Goal: Task Accomplishment & Management: Manage account settings

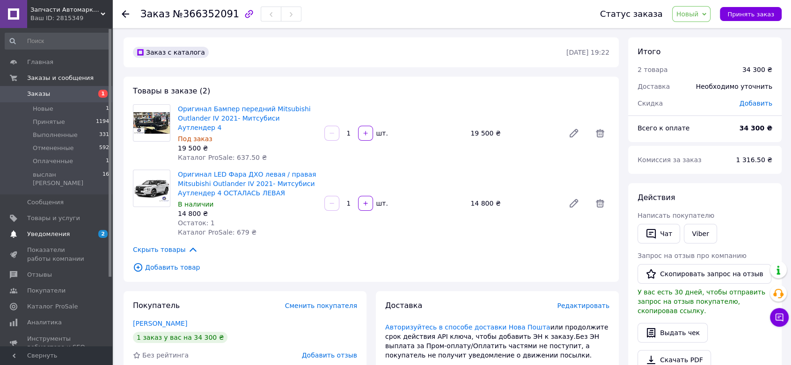
click at [43, 230] on span "Уведомления" at bounding box center [48, 234] width 43 height 8
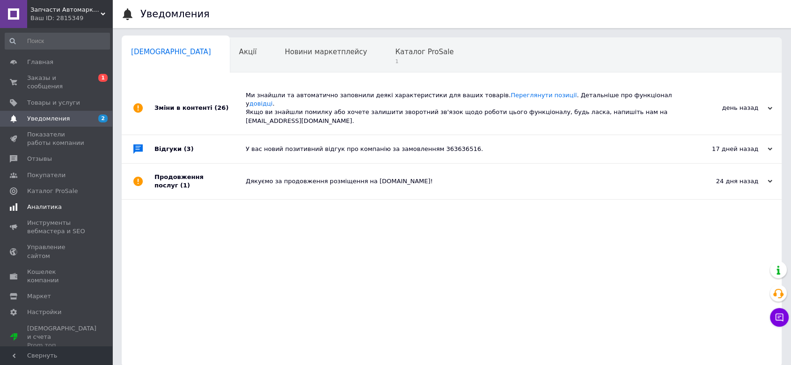
click at [54, 203] on span "Аналитика" at bounding box center [44, 207] width 35 height 8
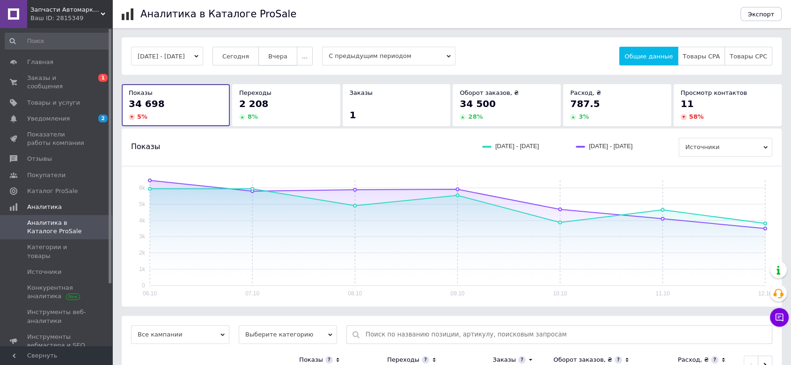
click at [306, 55] on button "..." at bounding box center [305, 56] width 16 height 19
click at [292, 149] on span "60-10 дней" at bounding box center [285, 147] width 36 height 7
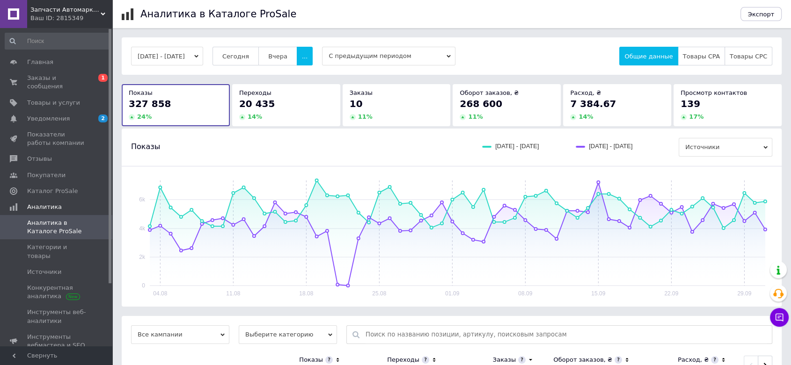
click at [314, 113] on div "14 %" at bounding box center [286, 117] width 94 height 8
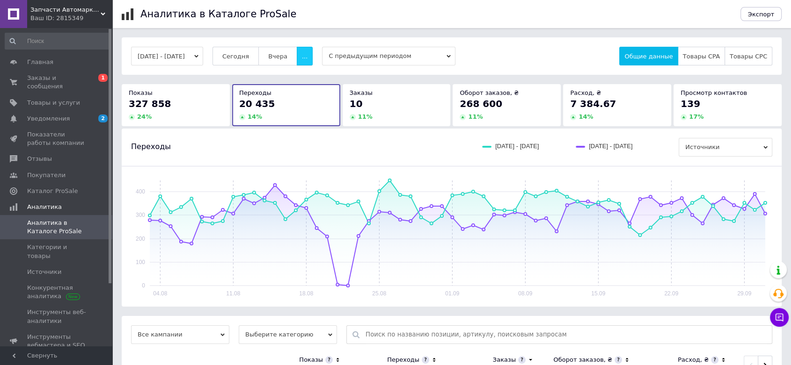
click at [313, 58] on button "..." at bounding box center [305, 56] width 16 height 19
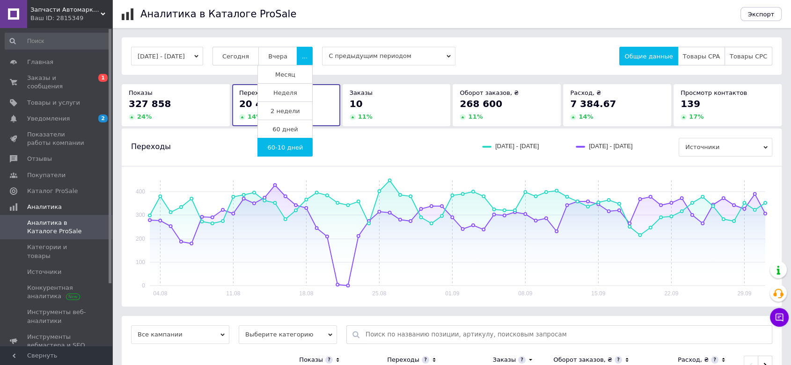
click at [307, 90] on button "Неделя" at bounding box center [284, 92] width 55 height 19
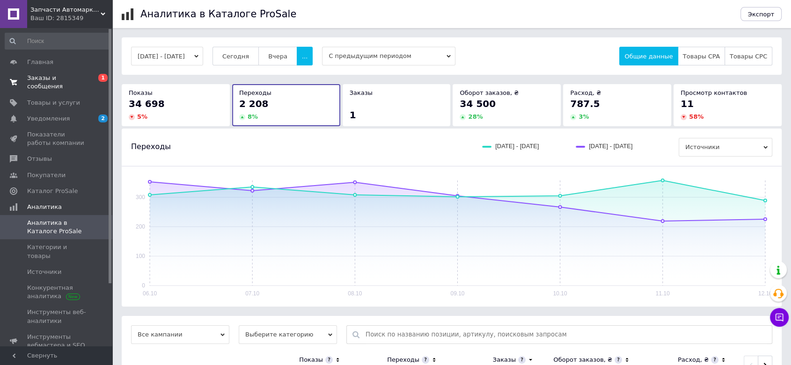
click at [36, 80] on span "Заказы и сообщения" at bounding box center [56, 82] width 59 height 17
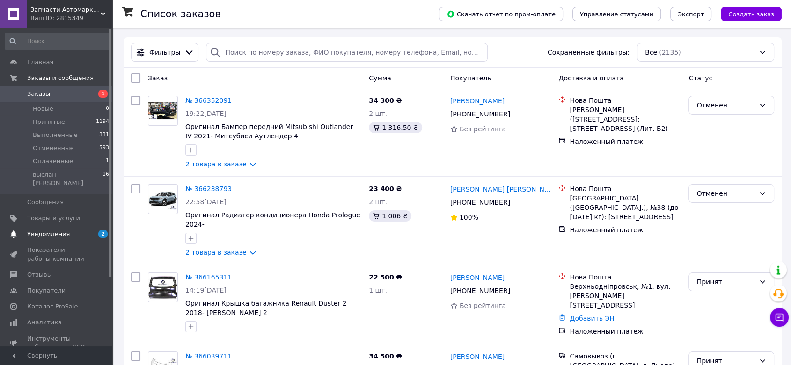
click at [84, 230] on span "Уведомления" at bounding box center [56, 234] width 59 height 8
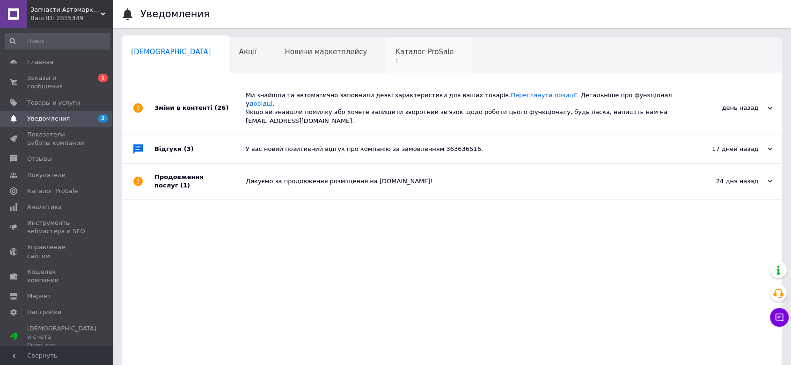
click at [395, 55] on span "Каталог ProSale" at bounding box center [424, 52] width 58 height 8
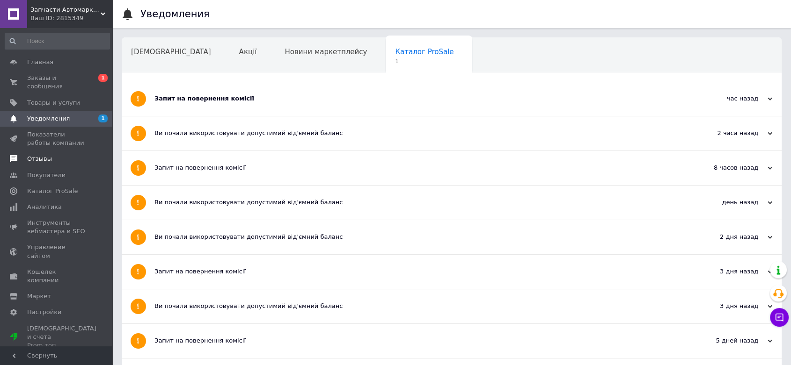
click at [51, 155] on span "Отзывы" at bounding box center [56, 159] width 59 height 8
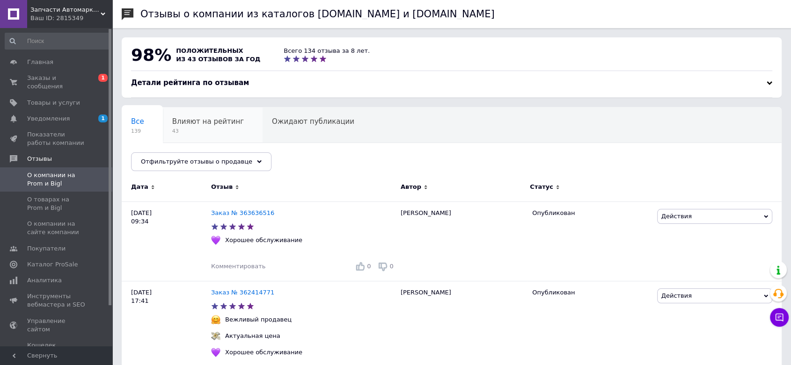
click at [211, 116] on div "Влияют на рейтинг 43" at bounding box center [213, 126] width 100 height 36
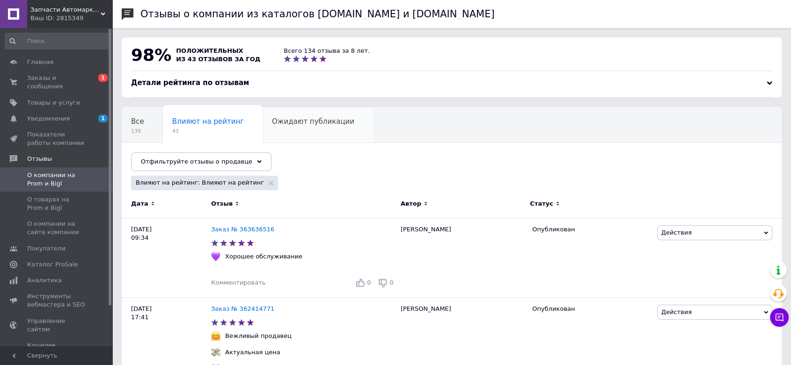
click at [274, 127] on div "Ожидают публикации 0" at bounding box center [317, 126] width 110 height 36
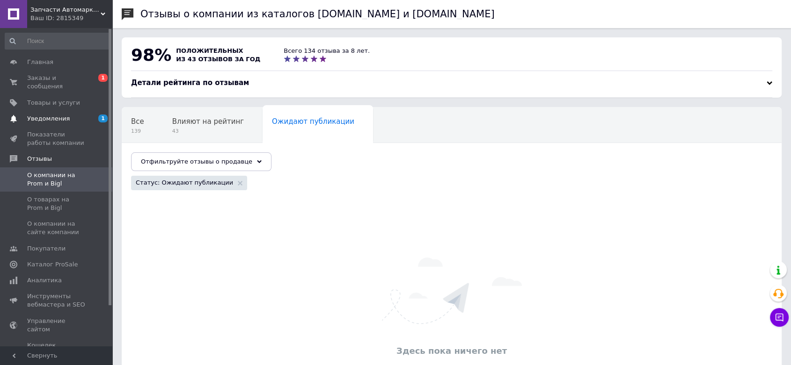
click at [82, 115] on span "Уведомления" at bounding box center [56, 119] width 59 height 8
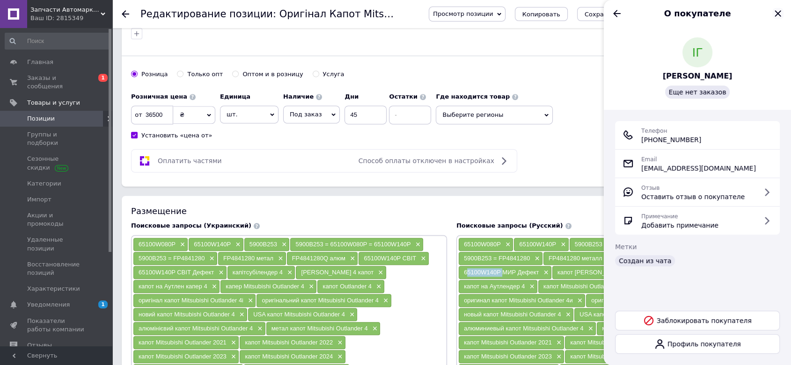
click at [776, 10] on icon "Закрыть" at bounding box center [777, 13] width 11 height 11
checkbox input "true"
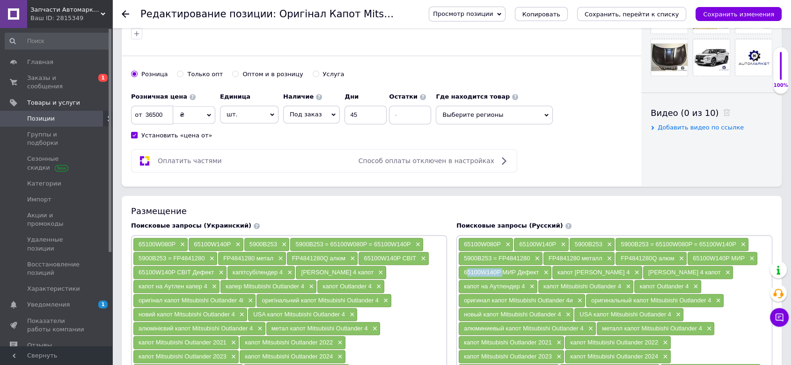
click at [79, 111] on link "Позиции" at bounding box center [57, 119] width 115 height 16
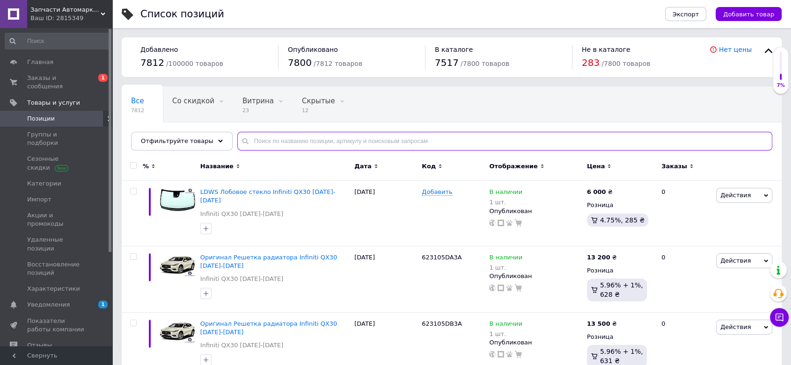
click at [305, 139] on input "text" at bounding box center [504, 141] width 535 height 19
paste input "25380S1400"
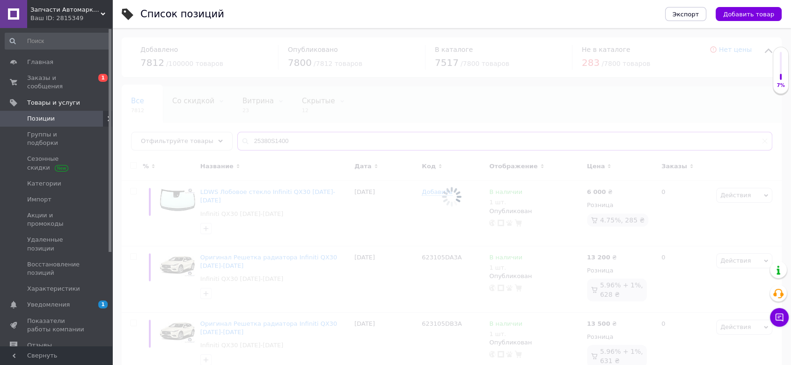
type input "25380S1400"
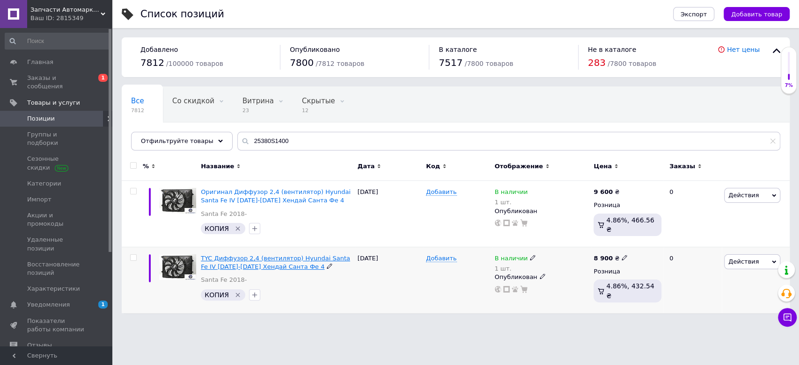
click at [269, 257] on span "TYC Диффузор 2,4 (вентилятор) Hyundai Santa Fe IV [DATE]-[DATE] Хендай Санта Фе…" at bounding box center [275, 262] width 149 height 15
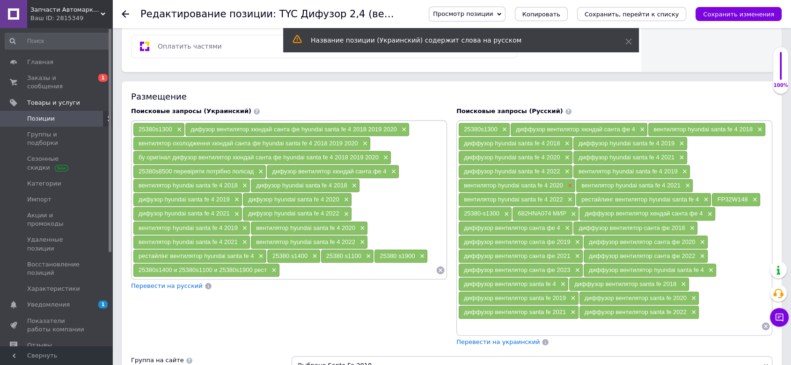
scroll to position [554, 0]
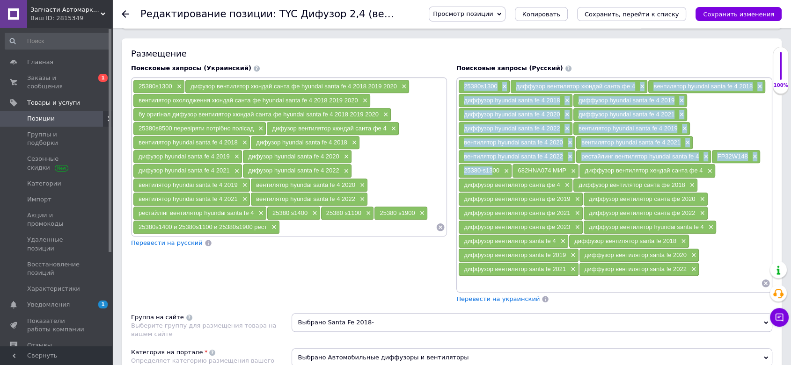
drag, startPoint x: 454, startPoint y: 165, endPoint x: 486, endPoint y: 165, distance: 31.8
click at [488, 166] on div "Поисковые запросы (Русский) 25380s1300 × диффузор вентилятор хюндай санта фе 4 …" at bounding box center [613, 183] width 325 height 249
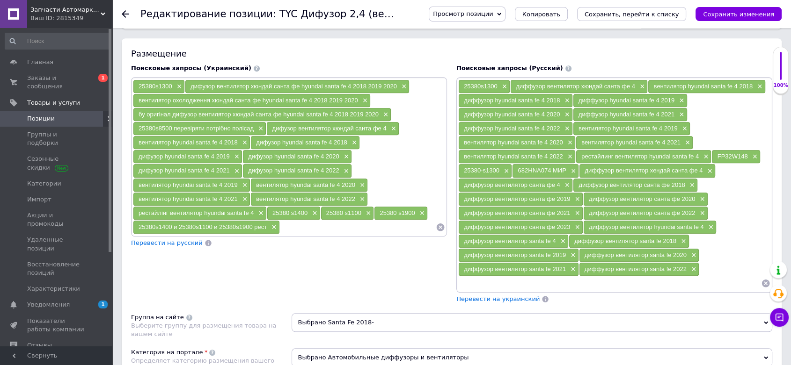
click at [497, 164] on div "25380-s1300 ×" at bounding box center [485, 170] width 53 height 13
drag, startPoint x: 497, startPoint y: 163, endPoint x: 465, endPoint y: 165, distance: 31.9
click at [465, 167] on span "25380-s1300" at bounding box center [482, 170] width 36 height 7
drag, startPoint x: 502, startPoint y: 163, endPoint x: 545, endPoint y: 22, distance: 148.3
click at [460, 171] on div "25380-s1300 ×" at bounding box center [485, 170] width 53 height 13
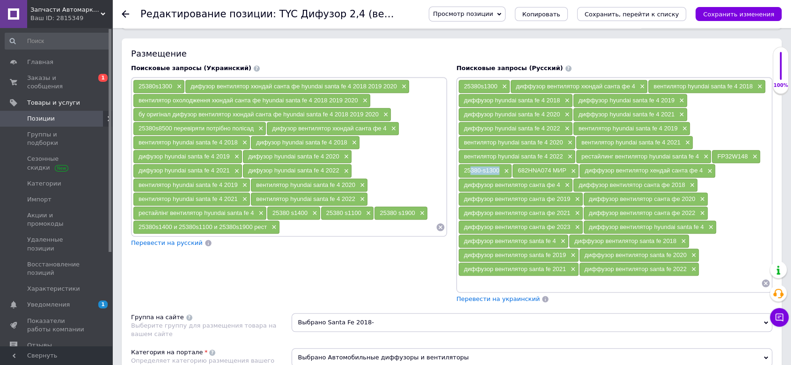
copy span "25380-s1300"
checkbox input "true"
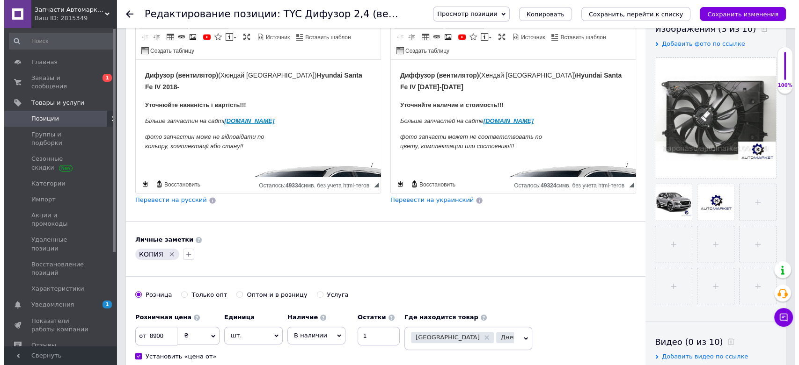
scroll to position [0, 0]
